Goal: Information Seeking & Learning: Find specific page/section

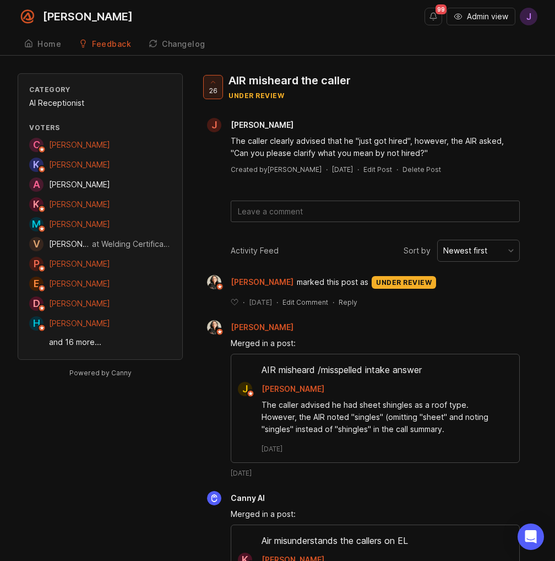
click at [502, 23] on button "Admin view" at bounding box center [481, 17] width 69 height 18
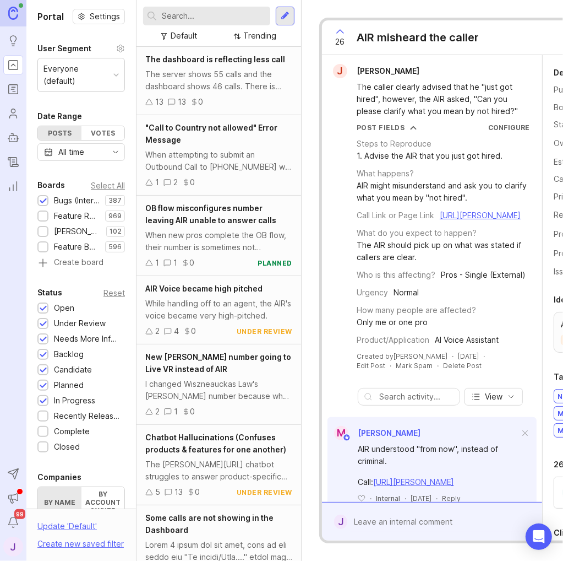
click at [235, 13] on input "text" at bounding box center [214, 16] width 104 height 12
click at [219, 18] on input "text" at bounding box center [214, 16] width 104 height 12
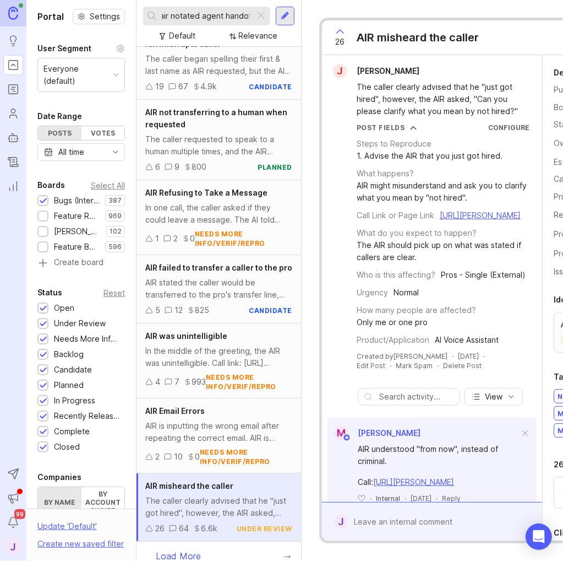
scroll to position [0, 4]
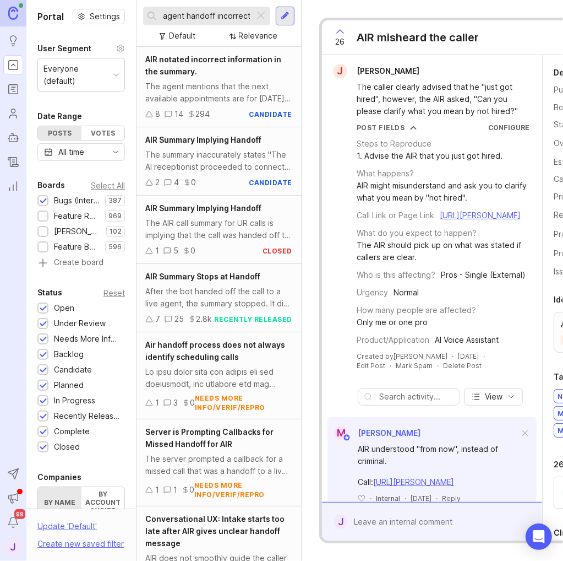
scroll to position [0, 46]
type input "air notated agent handoff incorrectly"
click at [237, 100] on div "The agent mentions that the next available appointments are for [DATE], or [DAT…" at bounding box center [218, 92] width 147 height 24
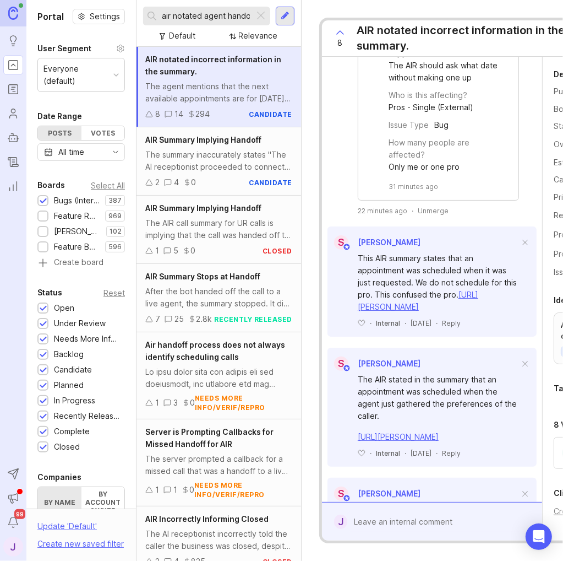
scroll to position [1267, 0]
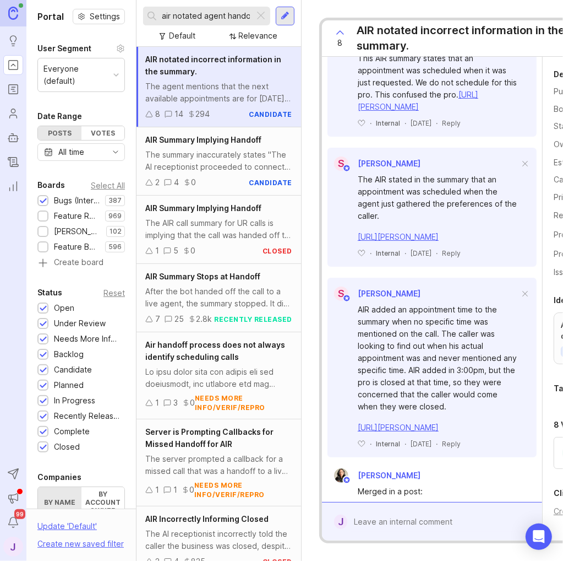
click at [259, 159] on div "The summary inaccurately states "The AI receptionist proceeded to connect the c…" at bounding box center [218, 161] width 147 height 24
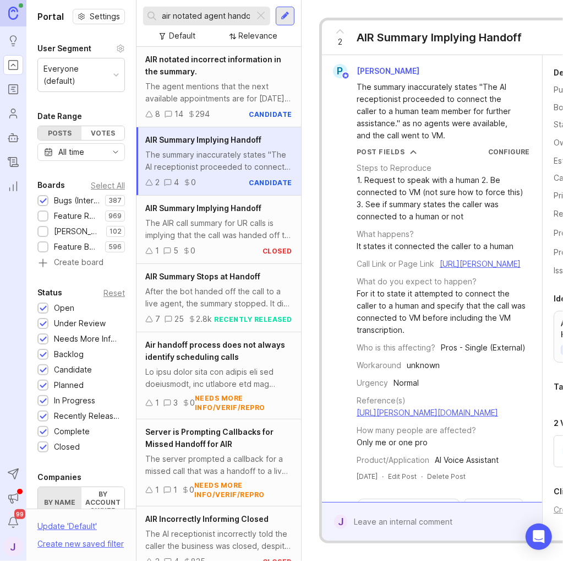
click at [222, 226] on div "The AIR call summary for UR calls is implying that the call was handed off to a…" at bounding box center [218, 229] width 147 height 24
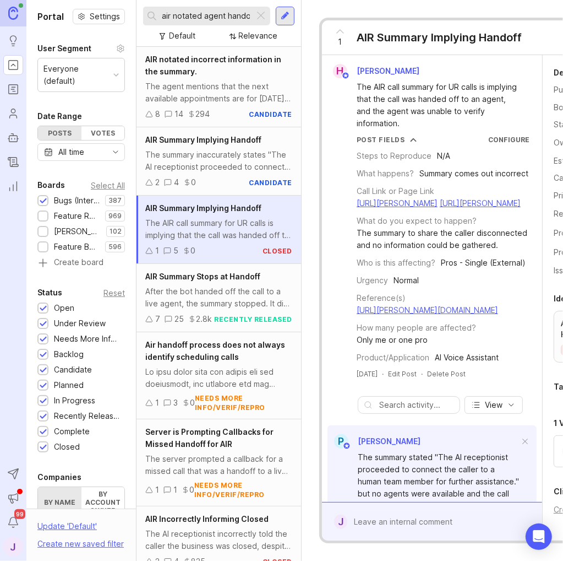
click at [225, 102] on div "The agent mentions that the next available appointments are for [DATE], or [DAT…" at bounding box center [218, 92] width 147 height 24
